Goal: Transaction & Acquisition: Purchase product/service

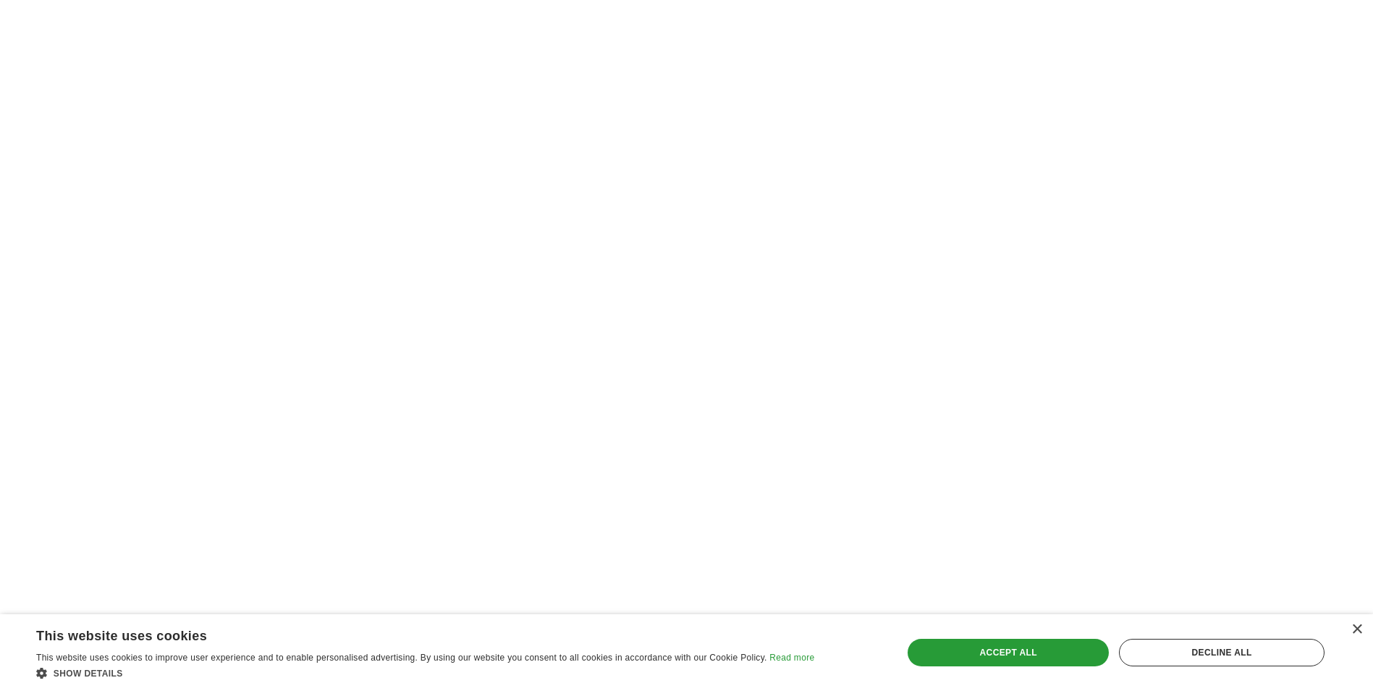
scroll to position [1461, 0]
click at [938, 644] on div "Accept all" at bounding box center [1008, 653] width 201 height 28
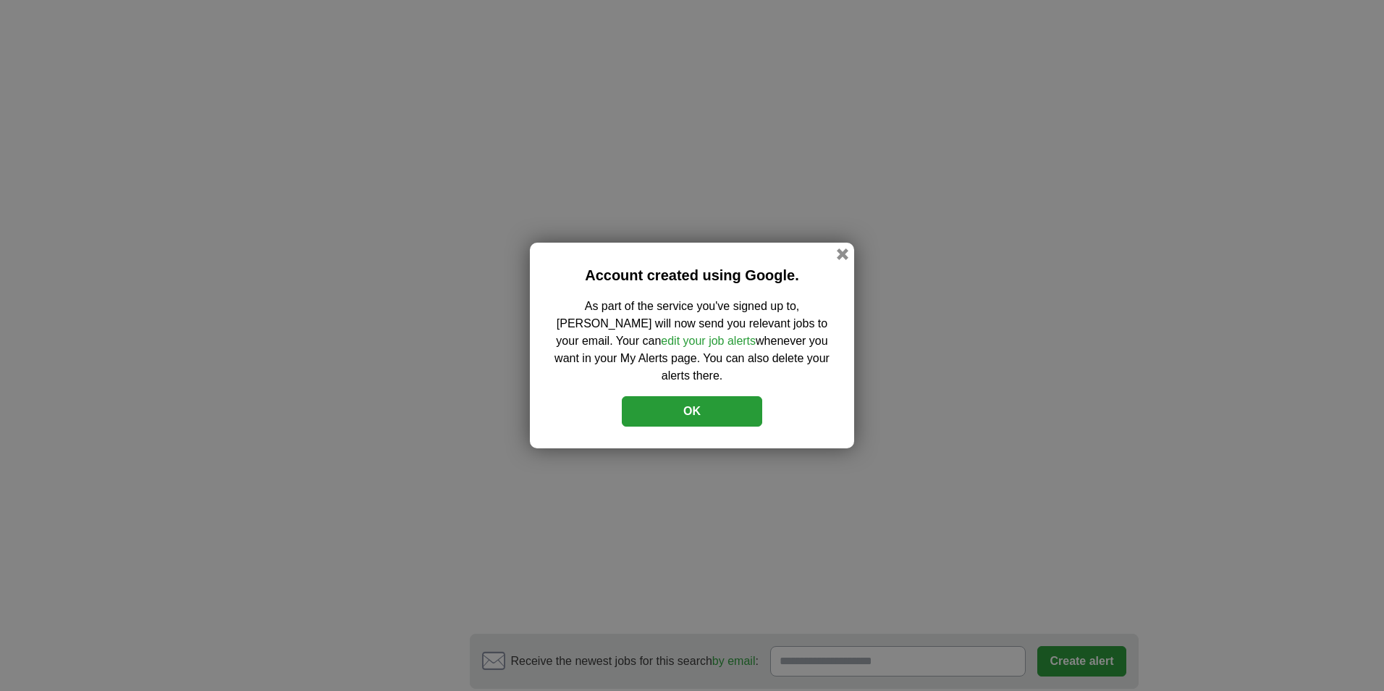
click at [647, 286] on h2 "Account created using Google." at bounding box center [692, 275] width 281 height 22
click at [714, 396] on button "OK" at bounding box center [692, 411] width 140 height 30
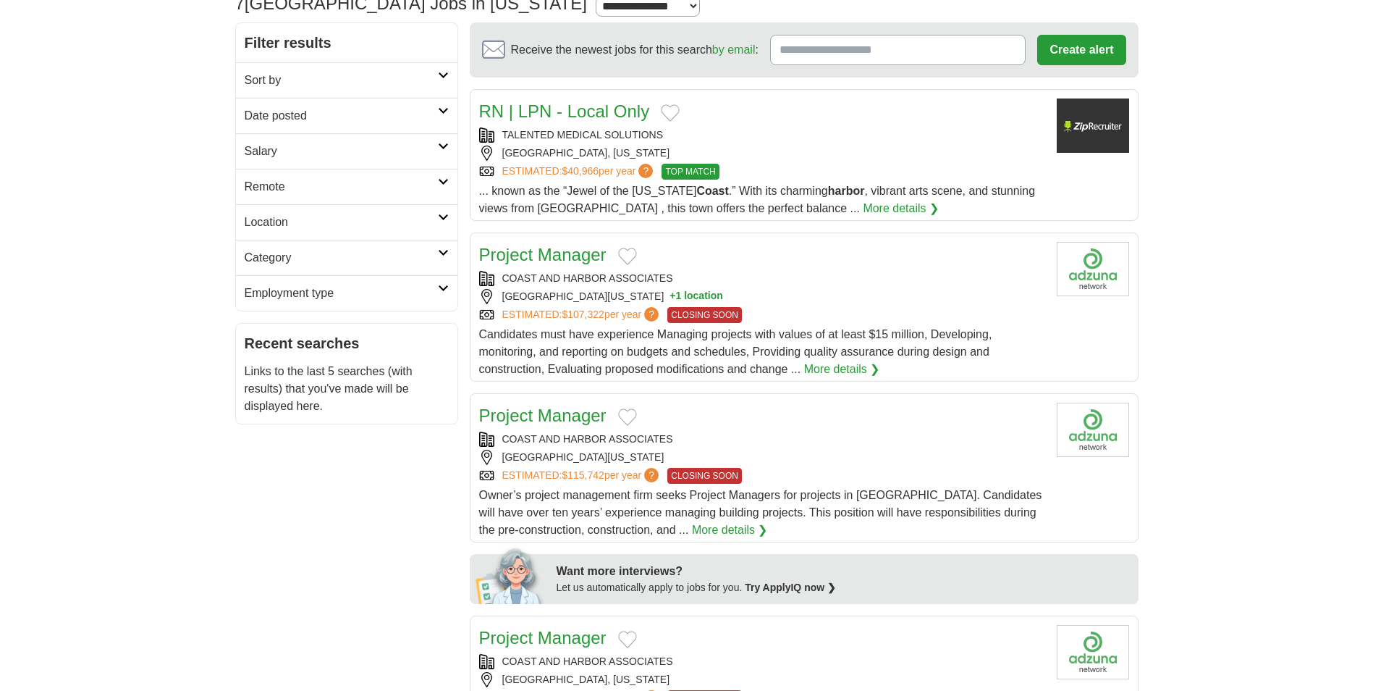
scroll to position [0, 0]
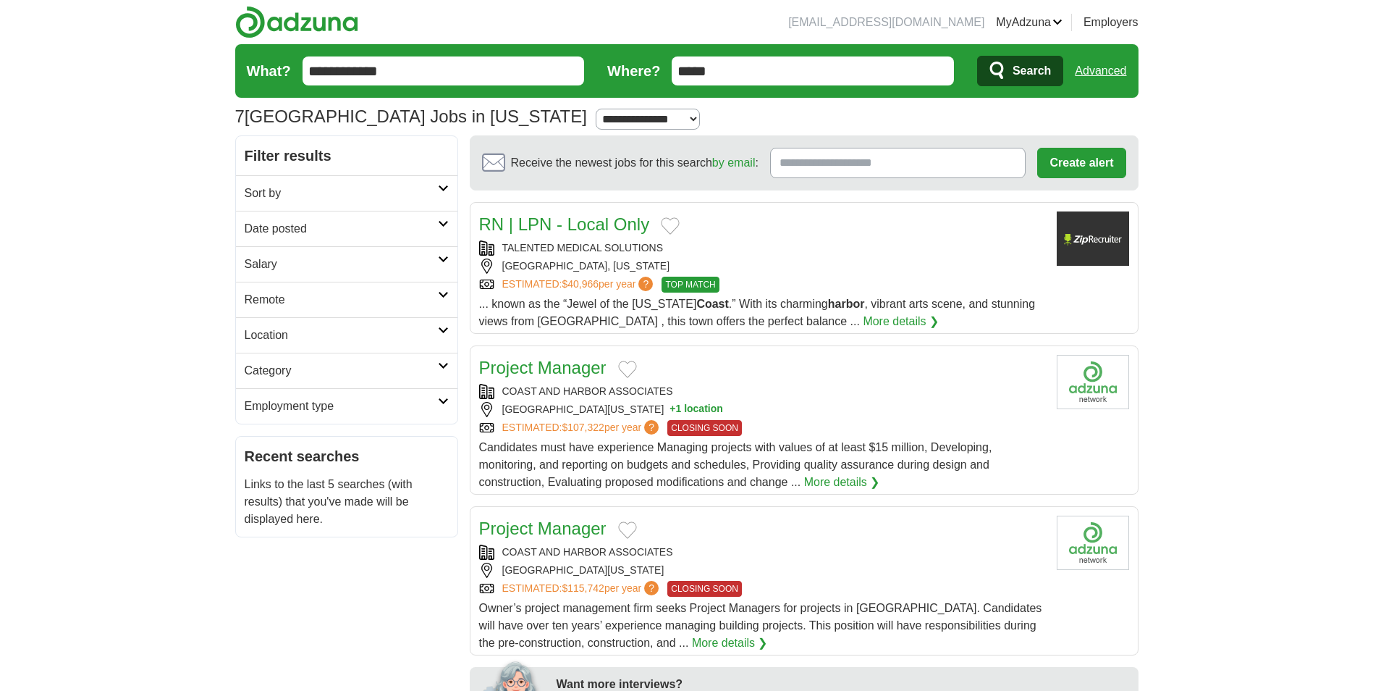
click at [1059, 24] on link "MyAdzuna" at bounding box center [1029, 22] width 67 height 17
click at [0, 0] on link "Resumes" at bounding box center [0, 0] width 0 height 0
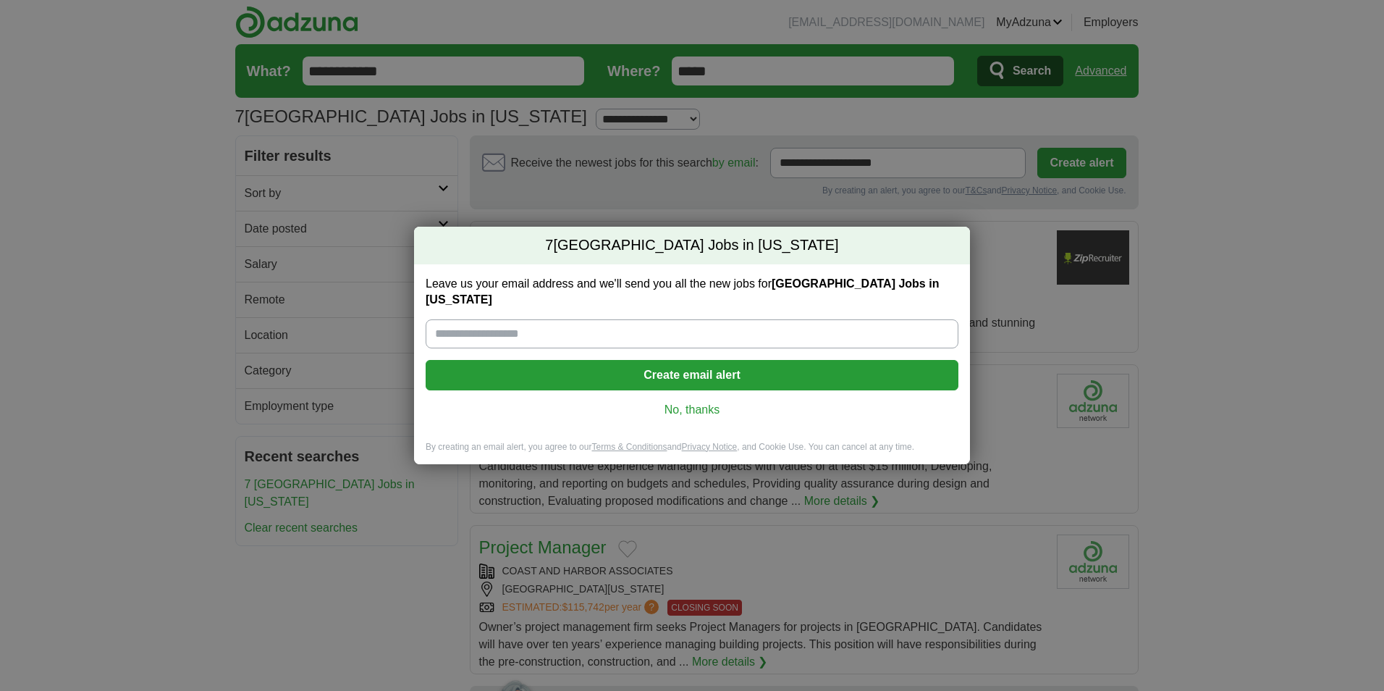
click at [698, 402] on link "No, thanks" at bounding box center [692, 410] width 510 height 16
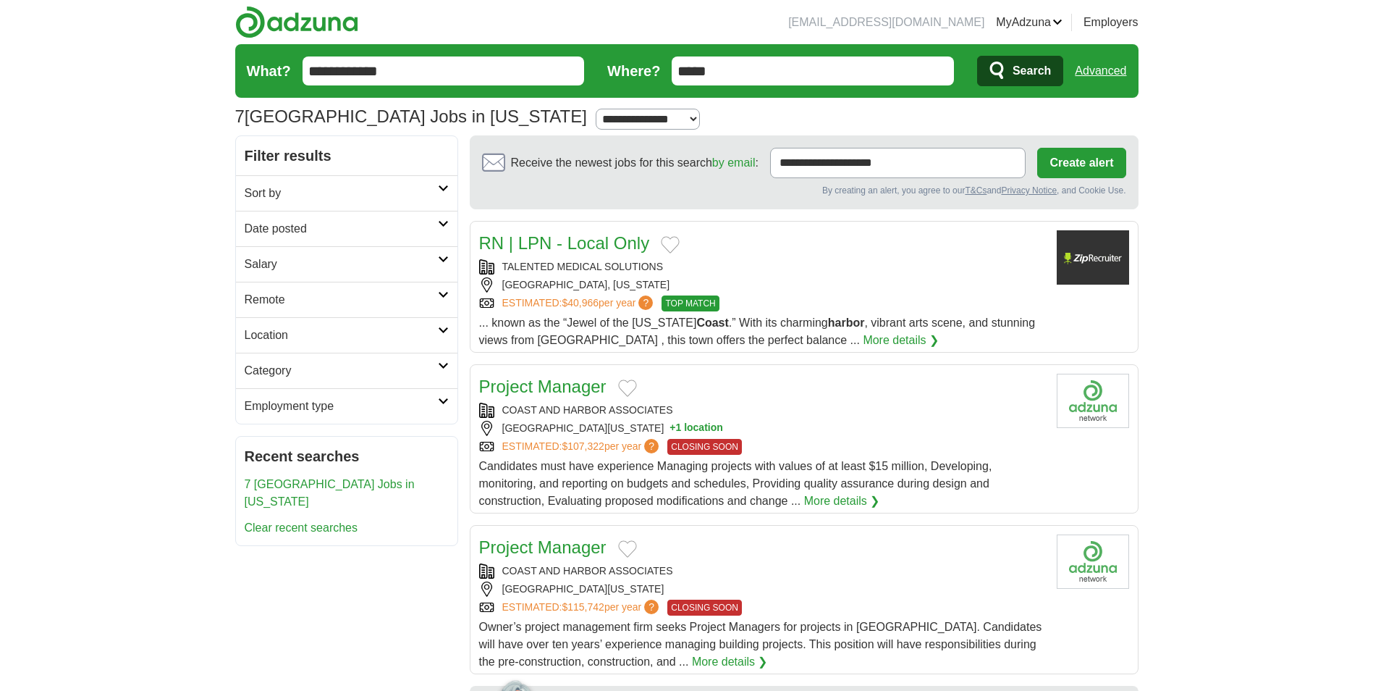
click at [1040, 33] on header "[EMAIL_ADDRESS][DOMAIN_NAME] [GEOGRAPHIC_DATA] Alerts Favorites Resumes ApplyIQ…" at bounding box center [687, 67] width 904 height 135
click at [1039, 17] on link "MyAdzuna" at bounding box center [1029, 22] width 67 height 17
click at [0, 0] on link "ApplyIQ" at bounding box center [0, 0] width 0 height 0
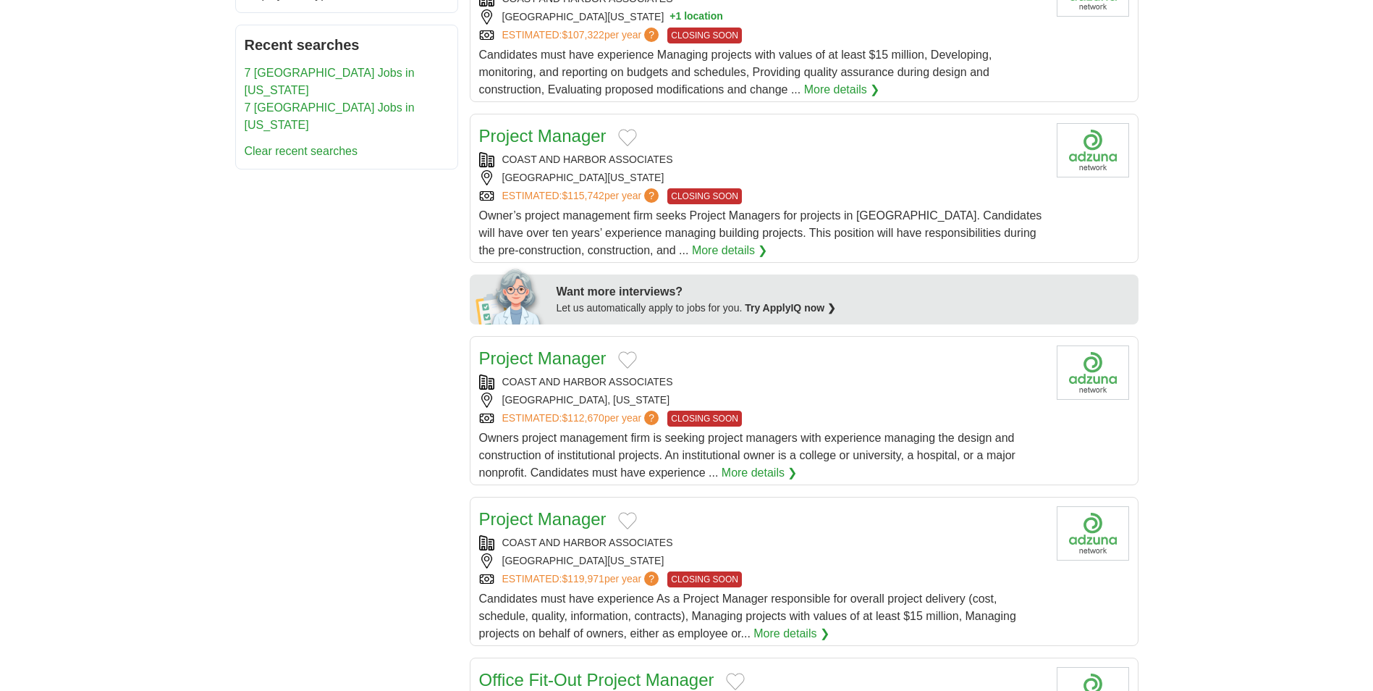
scroll to position [579, 0]
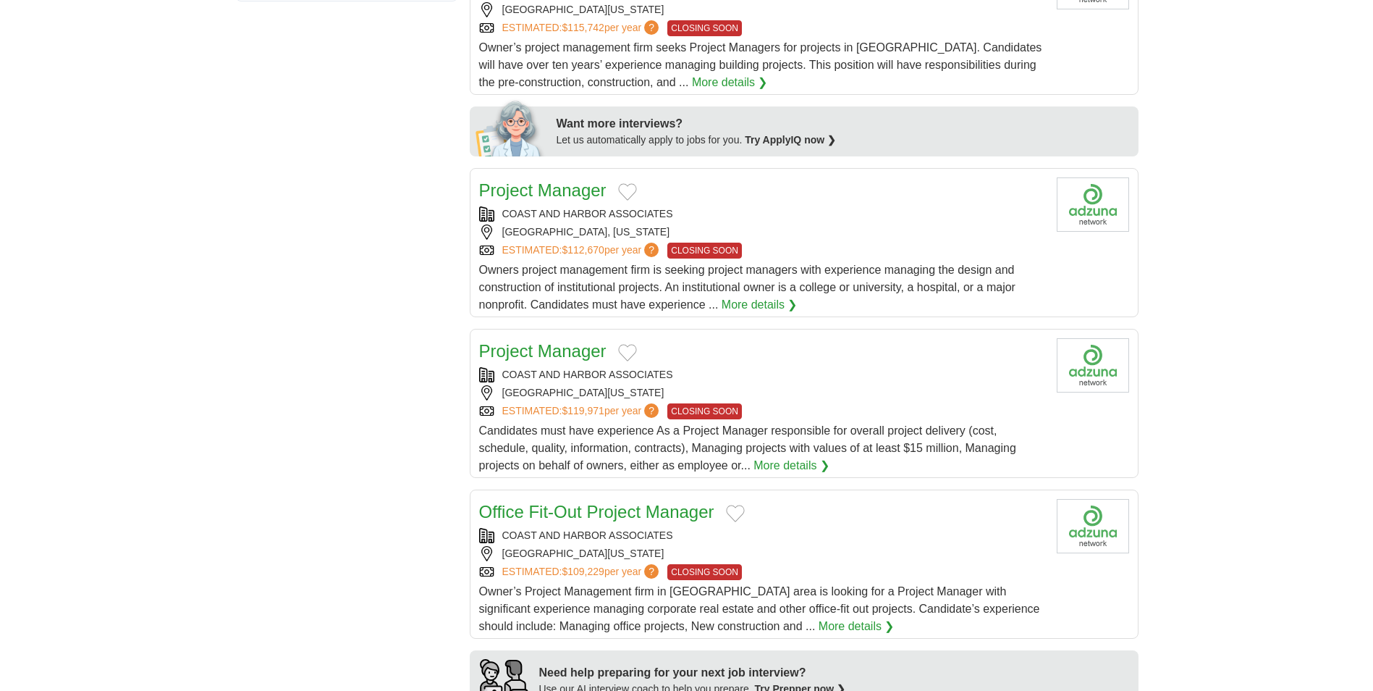
click at [535, 516] on link "Office Fit-Out Project Manager" at bounding box center [596, 512] width 235 height 20
click at [535, 618] on div "Owner’s Project Management firm in Boston area is looking for a Project Manager…" at bounding box center [762, 609] width 566 height 52
